Goal: Information Seeking & Learning: Check status

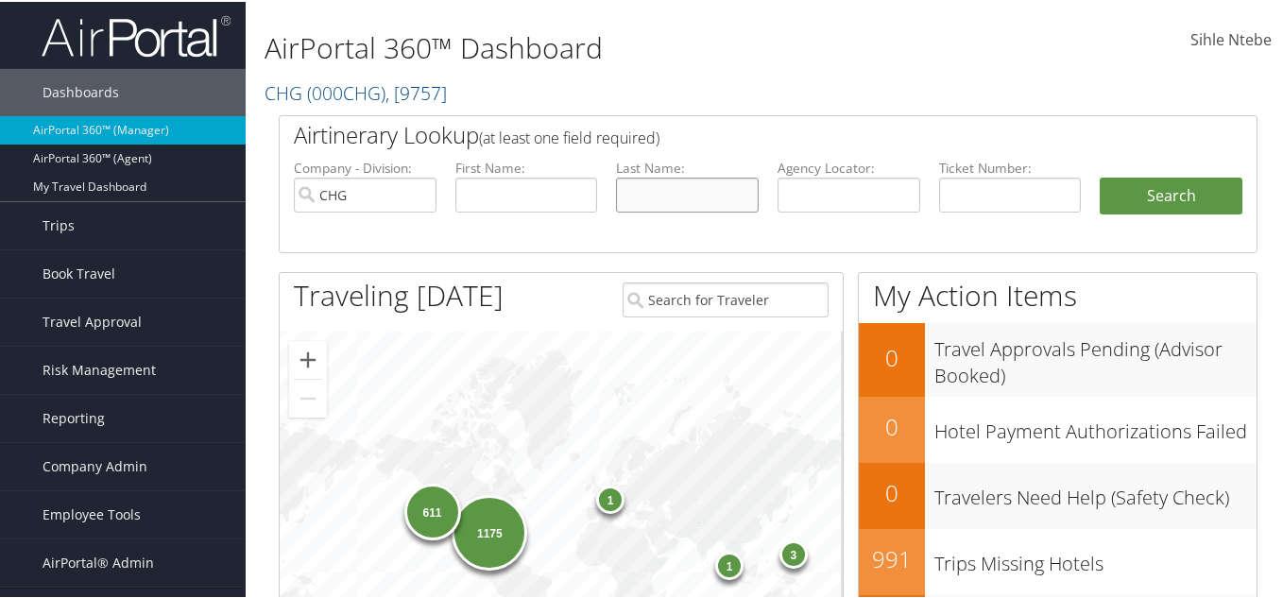
click at [707, 199] on input "text" at bounding box center [687, 193] width 143 height 35
type input "m"
type input "[PERSON_NAME]"
click at [480, 190] on input "text" at bounding box center [527, 193] width 143 height 35
type input "[PERSON_NAME]"
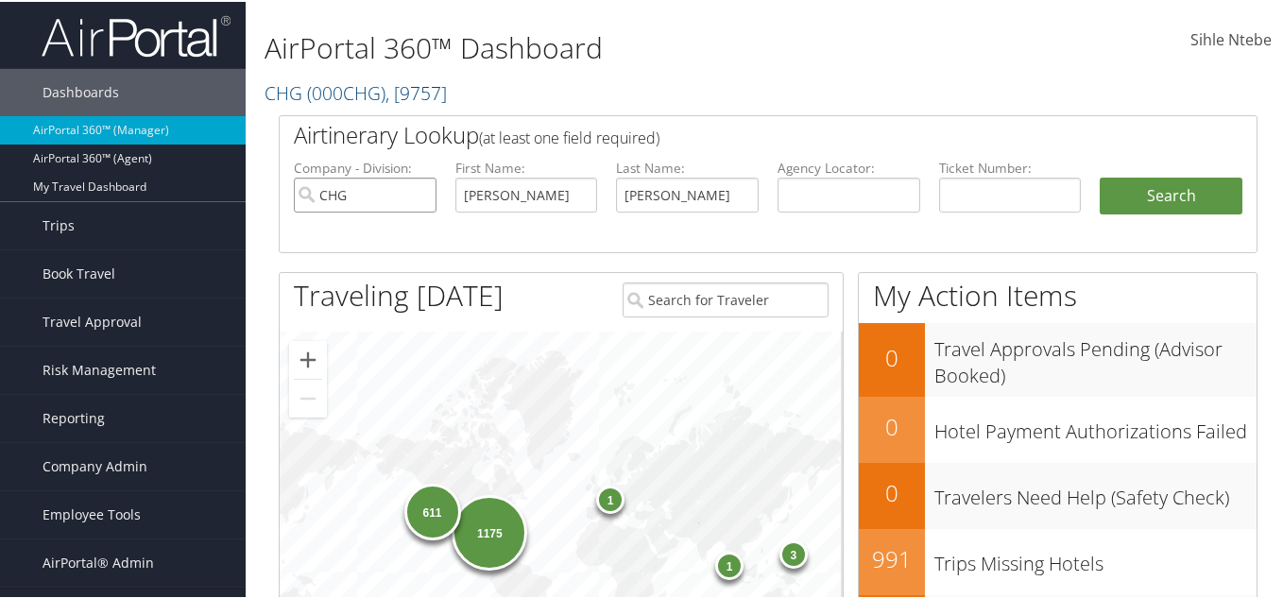
click at [419, 192] on input "CHG" at bounding box center [365, 193] width 143 height 35
click at [1215, 182] on button "Search" at bounding box center [1171, 195] width 143 height 38
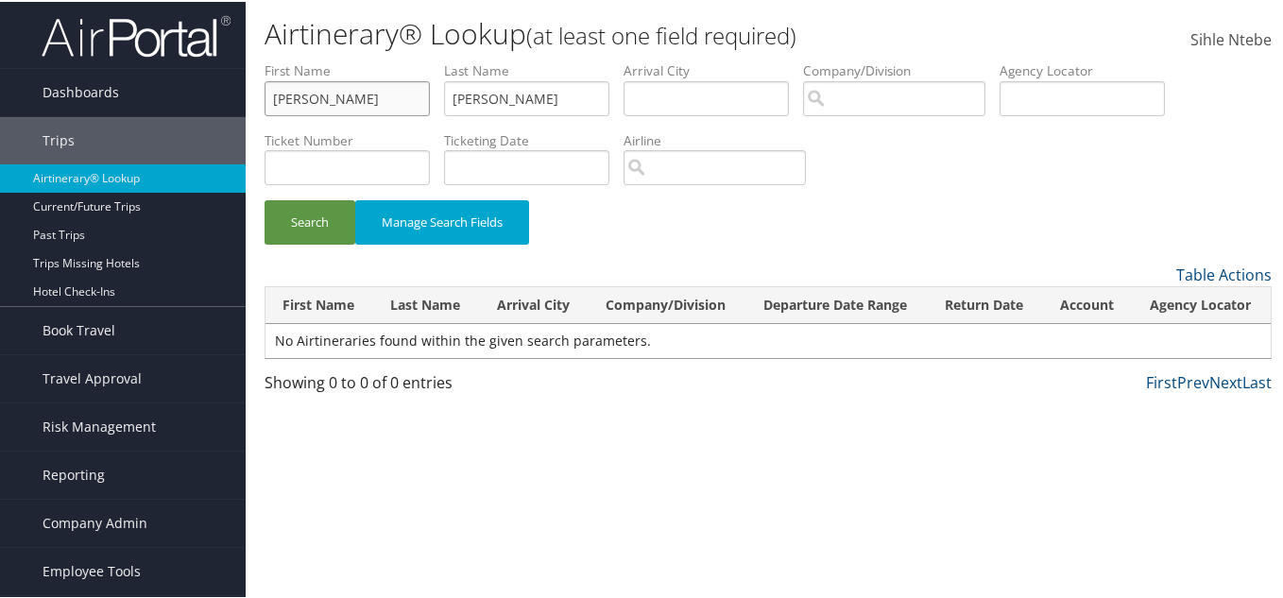
click at [334, 99] on input "[PERSON_NAME]" at bounding box center [347, 96] width 165 height 35
click at [528, 98] on input "[PERSON_NAME]" at bounding box center [526, 96] width 165 height 35
drag, startPoint x: 348, startPoint y: 95, endPoint x: 226, endPoint y: 92, distance: 122.0
click at [224, 92] on div "Dashboards AirPortal 360™ (Manager) AirPortal 360™ (Agent) My Travel Dashboard …" at bounding box center [645, 299] width 1291 height 598
click at [487, 98] on input "[PERSON_NAME]" at bounding box center [526, 96] width 165 height 35
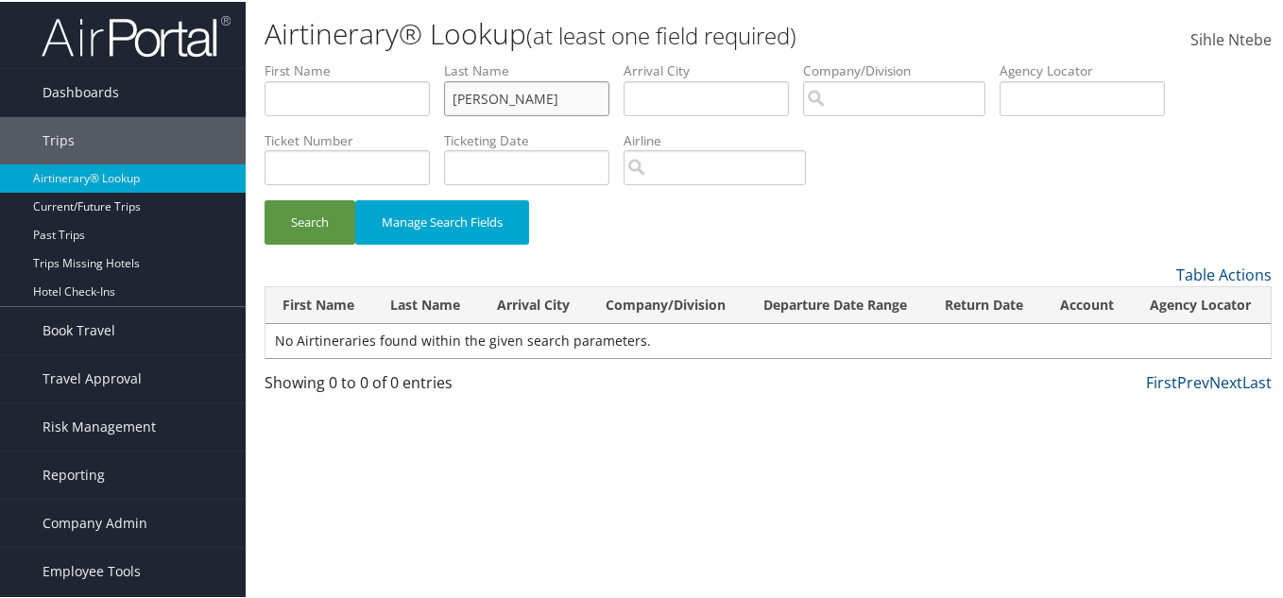
click at [484, 98] on input "[PERSON_NAME]" at bounding box center [526, 96] width 165 height 35
type input "decosta"
click at [334, 210] on button "Search" at bounding box center [310, 220] width 91 height 44
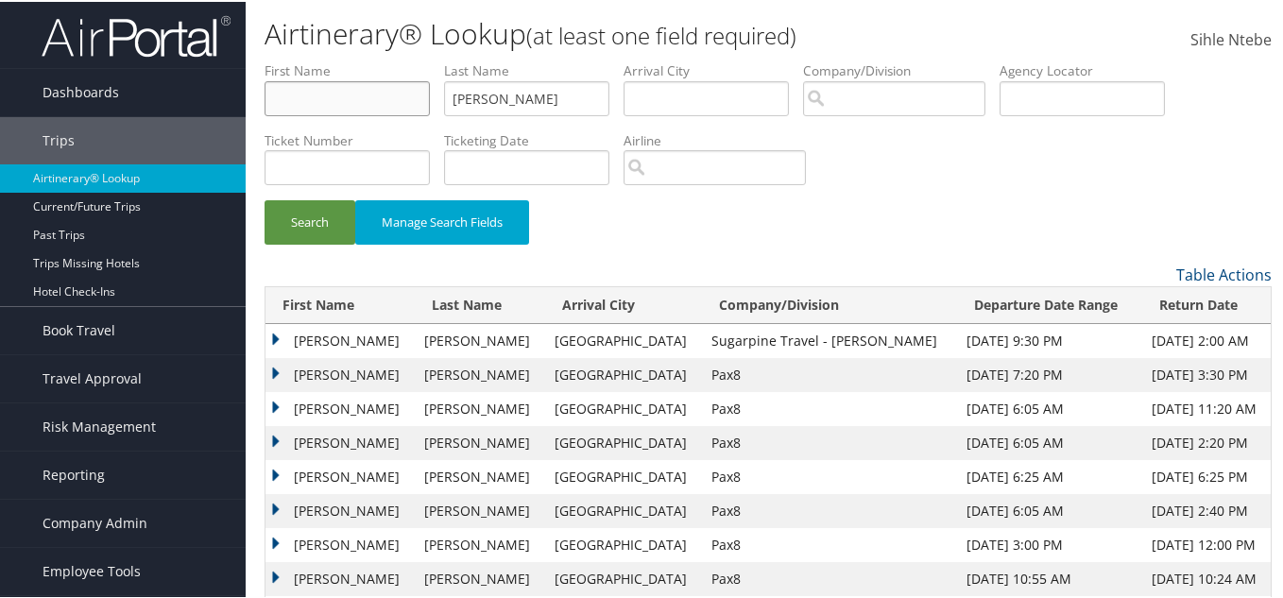
click at [363, 91] on input "text" at bounding box center [347, 96] width 165 height 35
type input "[PERSON_NAME]"
click at [301, 211] on button "Search" at bounding box center [310, 220] width 91 height 44
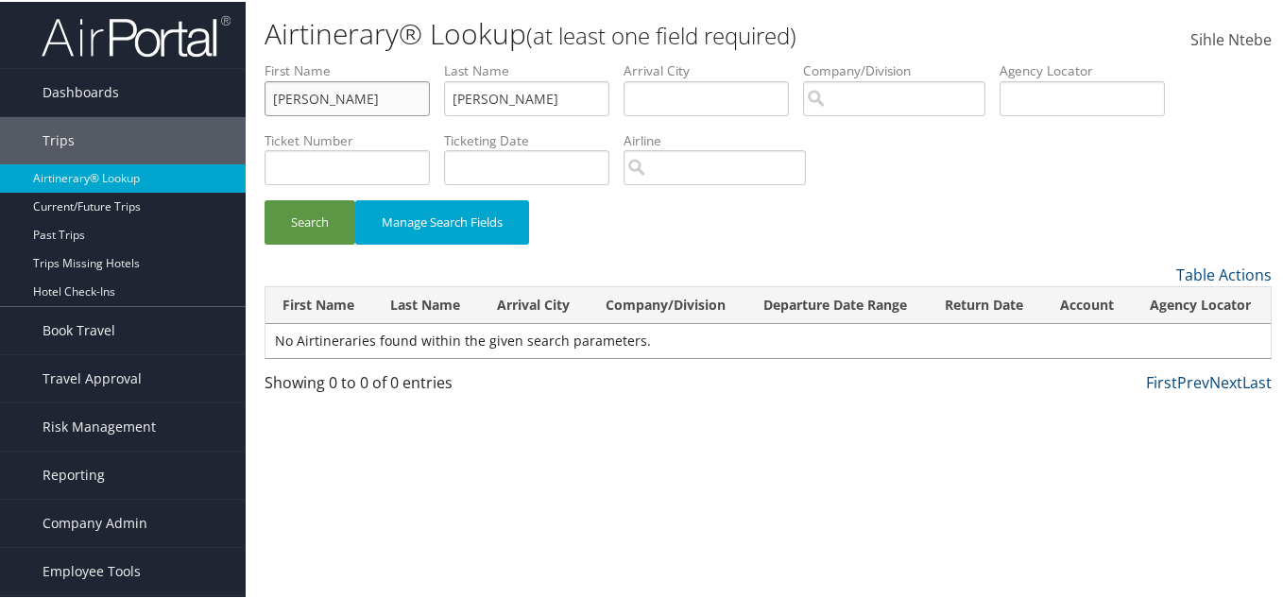
click at [323, 101] on input "[PERSON_NAME]" at bounding box center [347, 96] width 165 height 35
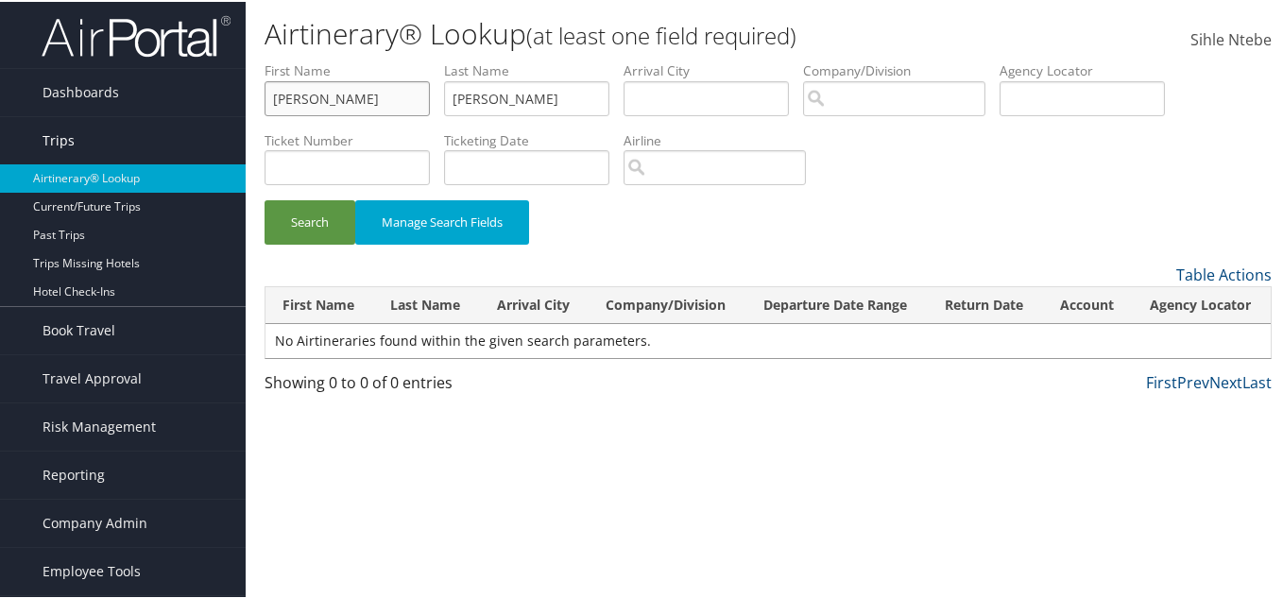
drag, startPoint x: 371, startPoint y: 93, endPoint x: 96, endPoint y: 121, distance: 276.5
click at [96, 121] on div "Dashboards AirPortal 360™ (Manager) AirPortal 360™ (Agent) My Travel Dashboard …" at bounding box center [645, 299] width 1291 height 598
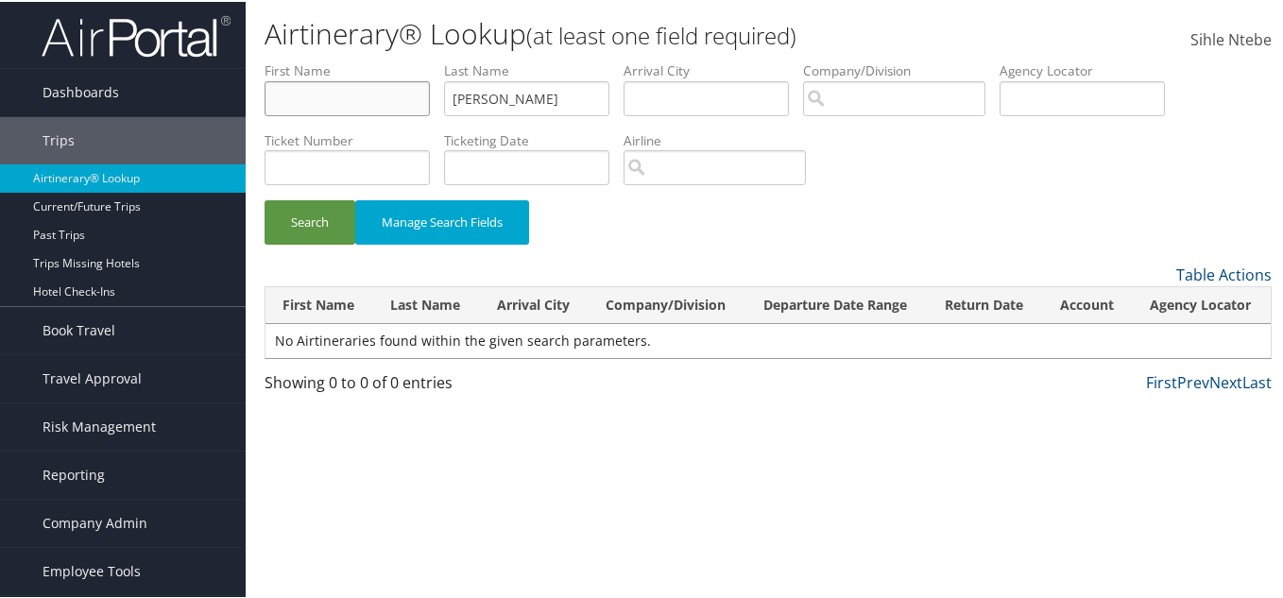
click at [324, 100] on input "text" at bounding box center [347, 96] width 165 height 35
type input "[PERSON_NAME]"
click at [320, 215] on button "Search" at bounding box center [310, 220] width 91 height 44
drag, startPoint x: 374, startPoint y: 102, endPoint x: 197, endPoint y: 102, distance: 177.7
click at [197, 102] on div "Dashboards AirPortal 360™ (Manager) AirPortal 360™ (Agent) My Travel Dashboard …" at bounding box center [645, 299] width 1291 height 598
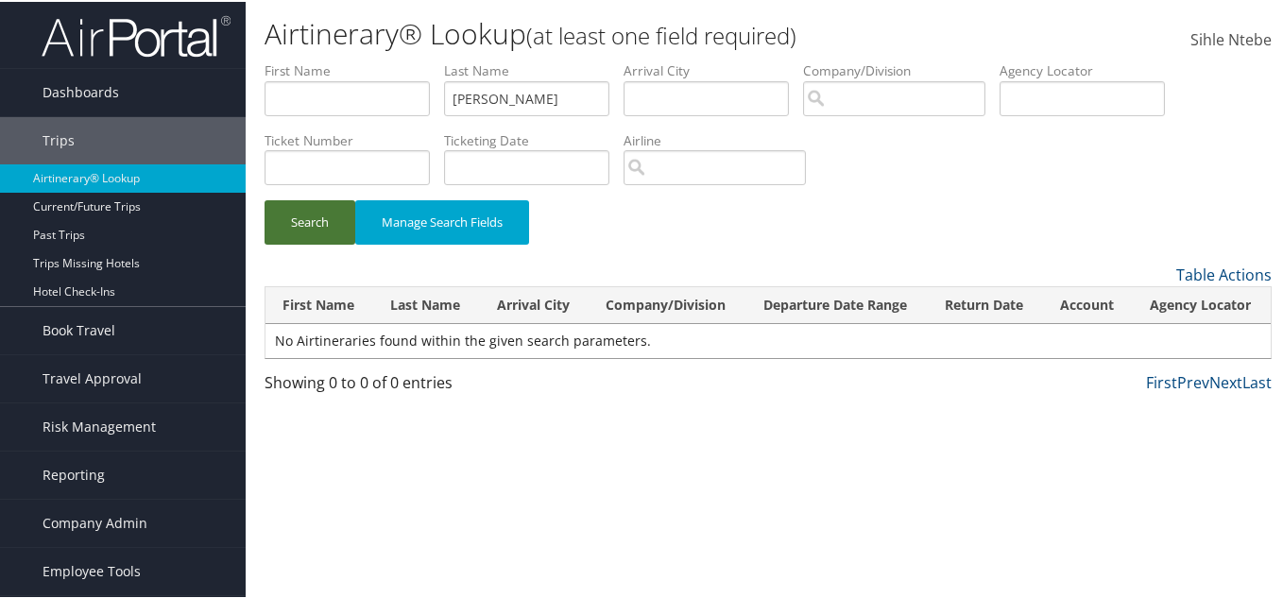
click at [323, 219] on button "Search" at bounding box center [310, 220] width 91 height 44
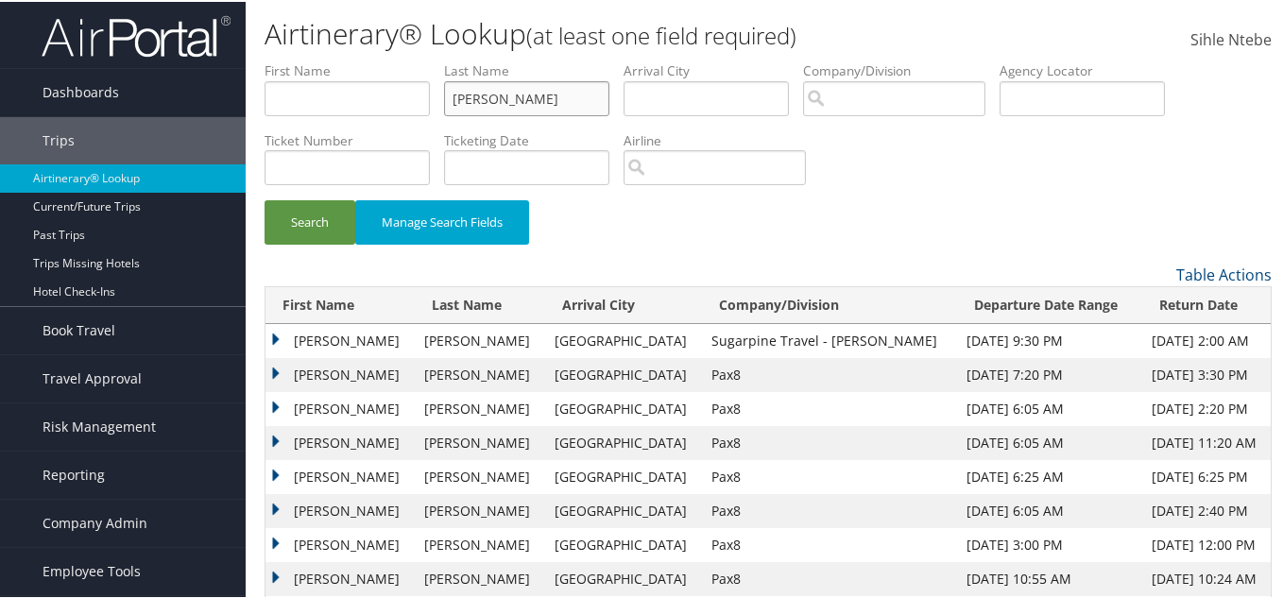
click at [476, 95] on input "decosta" at bounding box center [526, 96] width 165 height 35
type input "dacosta"
click at [328, 222] on button "Search" at bounding box center [310, 220] width 91 height 44
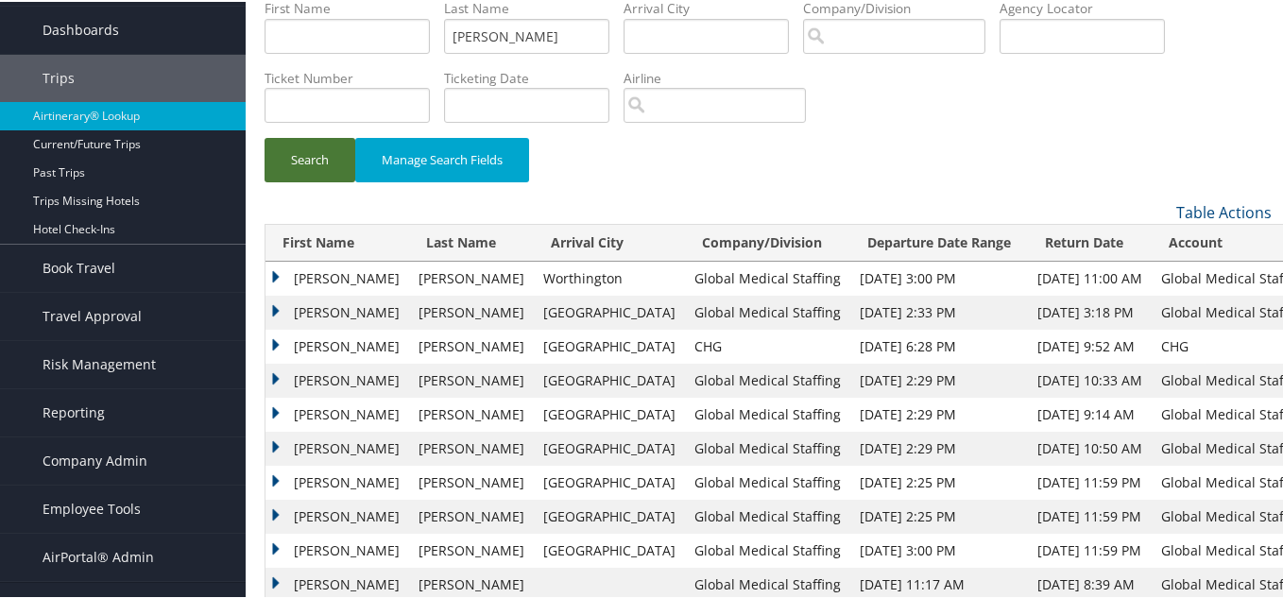
scroll to position [95, 0]
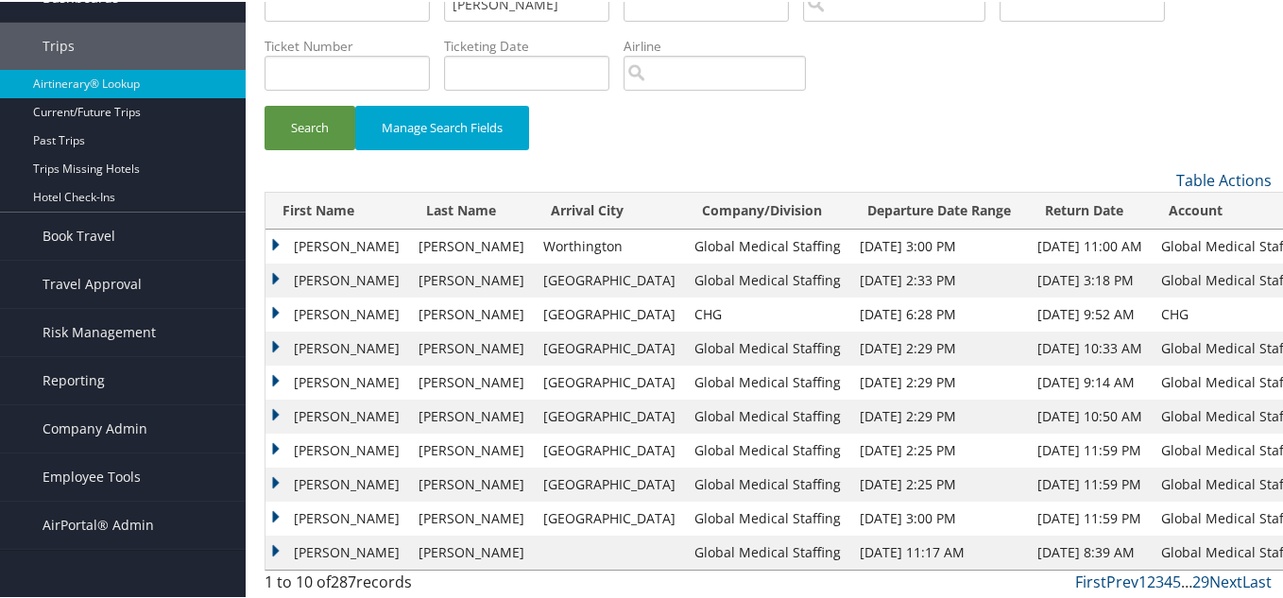
click at [273, 310] on td "Mary" at bounding box center [338, 313] width 144 height 34
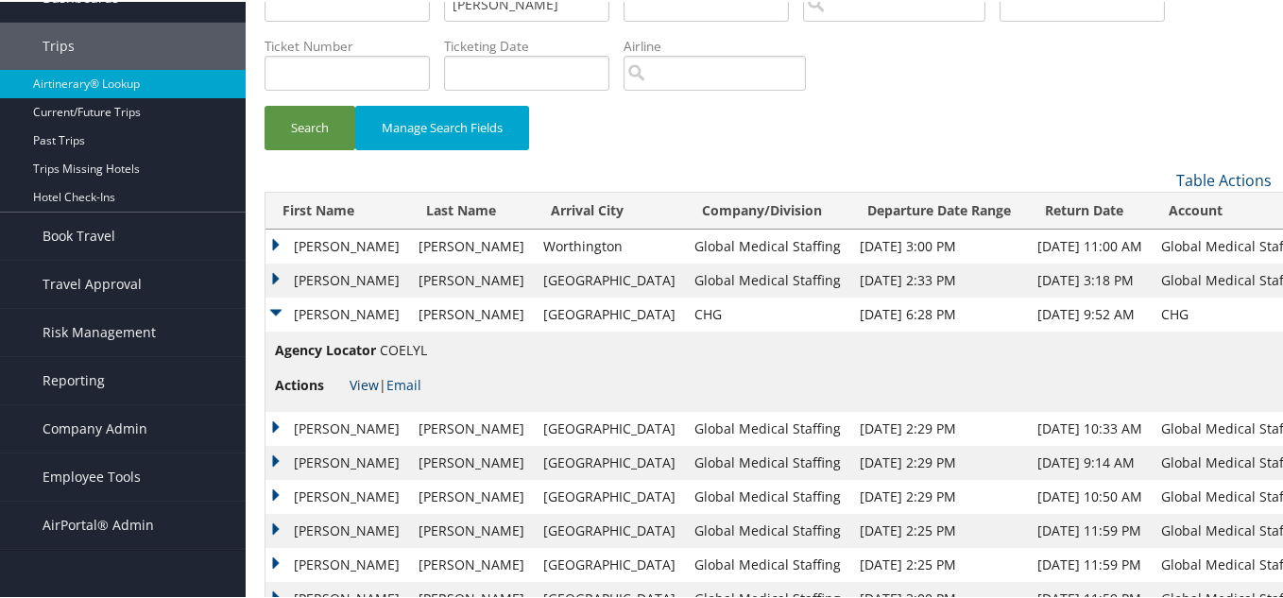
click at [369, 376] on link "View" at bounding box center [364, 383] width 29 height 18
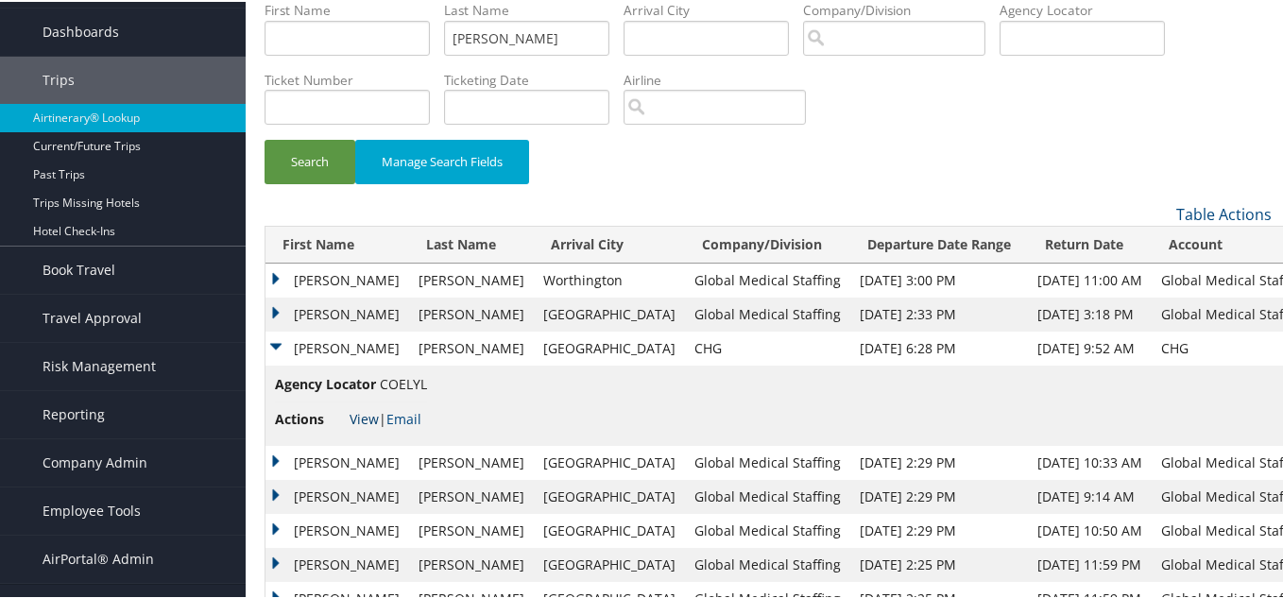
scroll to position [0, 0]
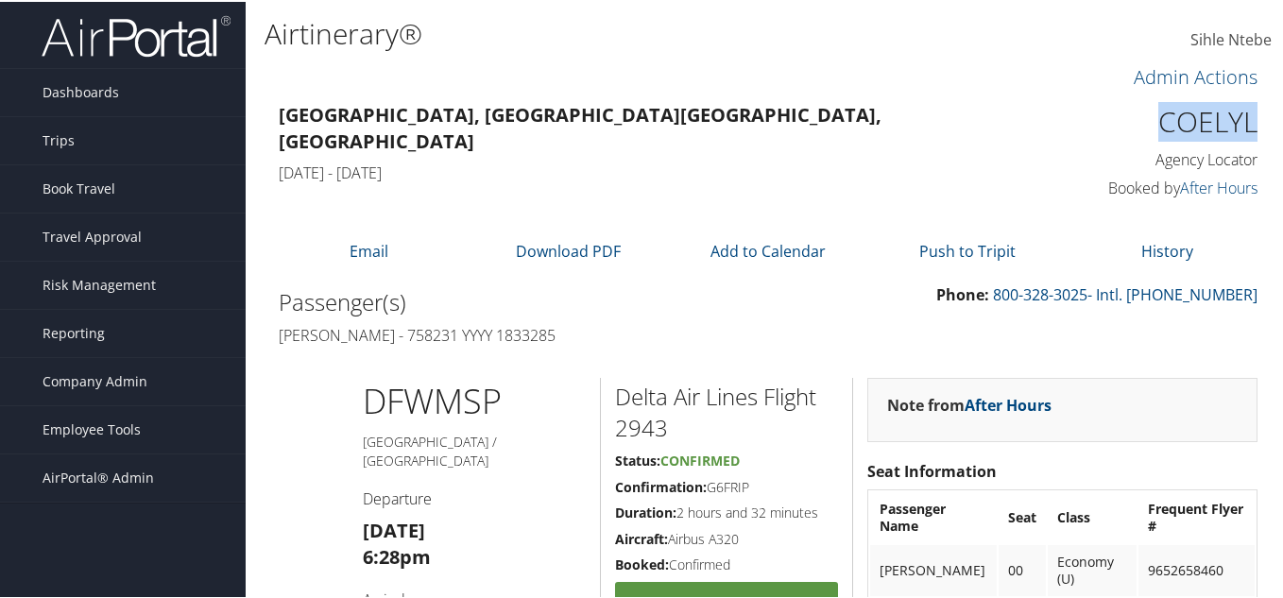
drag, startPoint x: 1253, startPoint y: 120, endPoint x: 1146, endPoint y: 107, distance: 107.6
click at [1146, 107] on div "COELYL Agency Locator Agency Locator COELYL Booked by After Hours Booked by Aft…" at bounding box center [1147, 150] width 252 height 108
copy h1 "COELYL"
click at [577, 160] on div "Dallas, TX Minneapolis, MN Mon 01 Sep 2025 - Fri 05 Sep 2025" at bounding box center [643, 142] width 756 height 93
